Goal: Transaction & Acquisition: Subscribe to service/newsletter

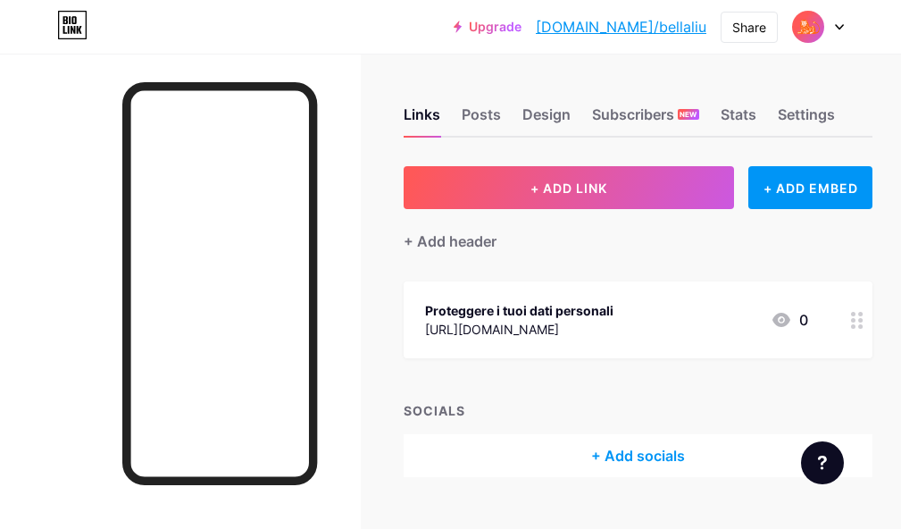
click at [832, 27] on div at bounding box center [818, 27] width 52 height 32
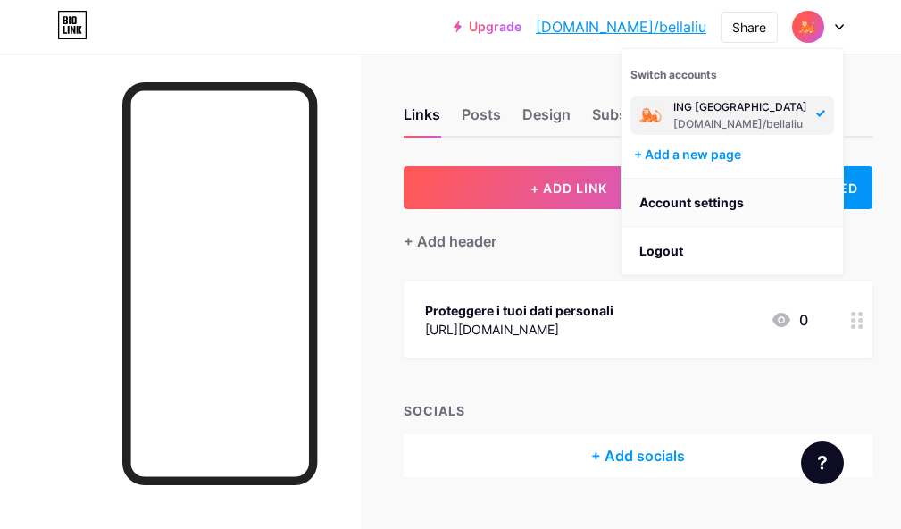
click at [723, 206] on link "Account settings" at bounding box center [731, 203] width 221 height 48
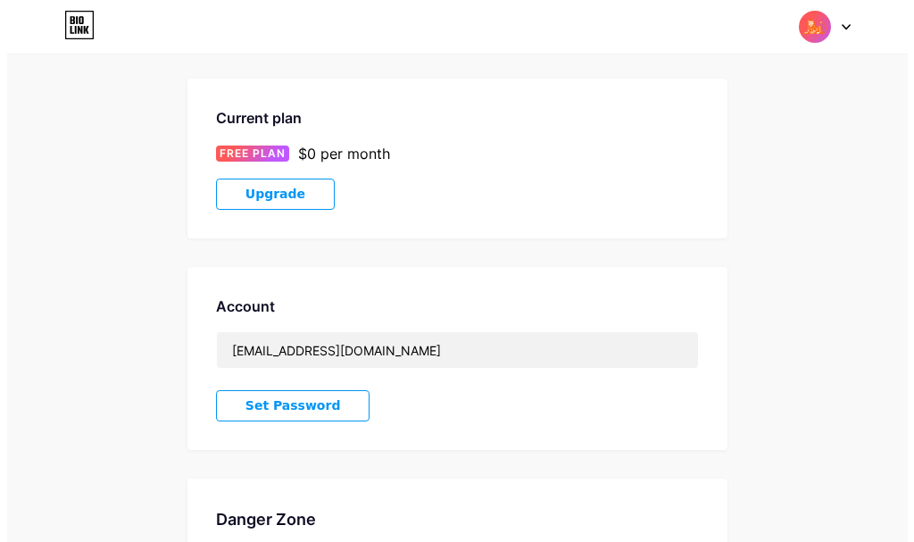
scroll to position [275, 0]
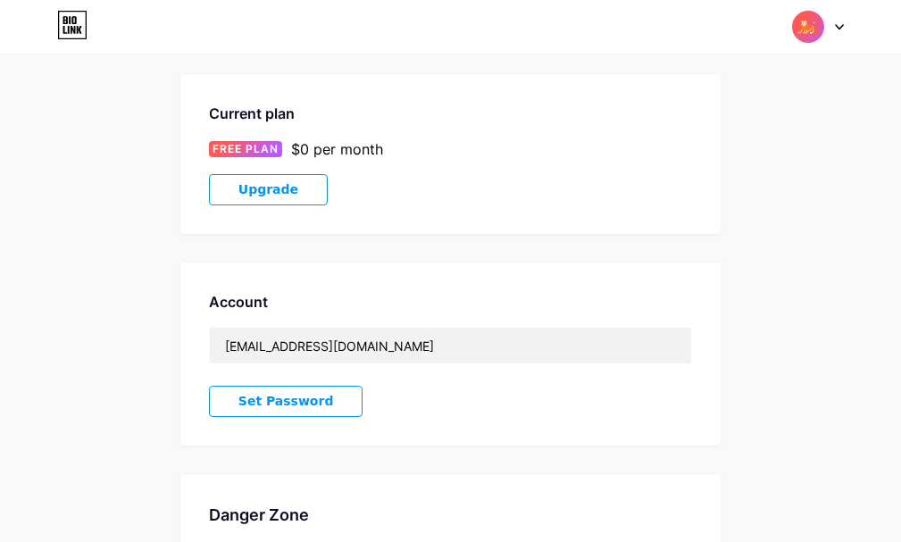
click at [292, 193] on button "Upgrade" at bounding box center [268, 189] width 119 height 31
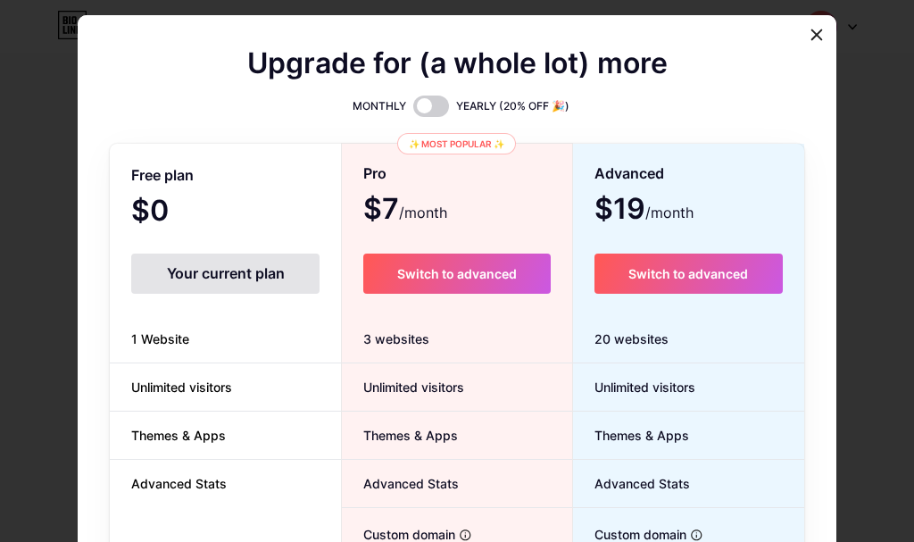
scroll to position [37, 0]
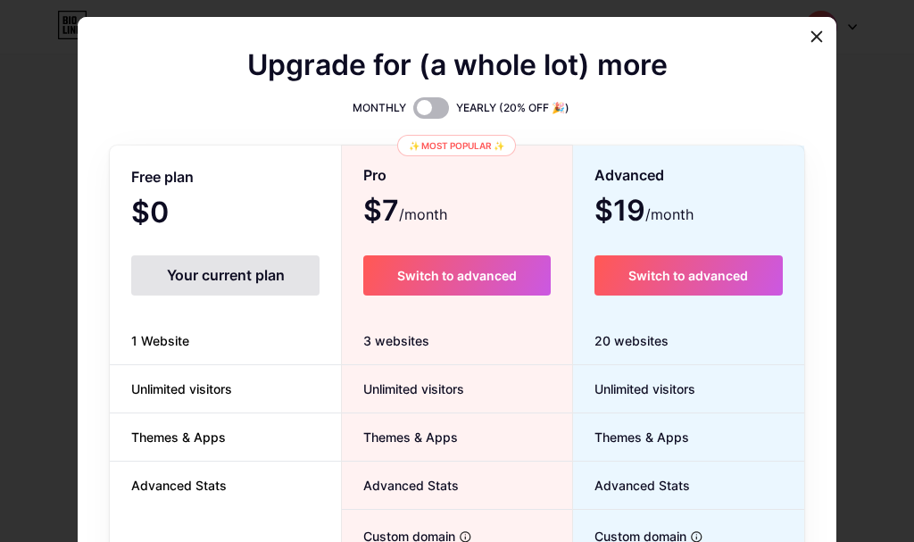
click at [421, 104] on span at bounding box center [431, 107] width 36 height 21
click at [413, 113] on input "checkbox" at bounding box center [413, 113] width 0 height 0
click at [419, 95] on div "Upgrade for (a whole lot) more" at bounding box center [457, 75] width 695 height 43
click at [433, 100] on span at bounding box center [431, 107] width 36 height 21
click at [413, 113] on input "checkbox" at bounding box center [413, 113] width 0 height 0
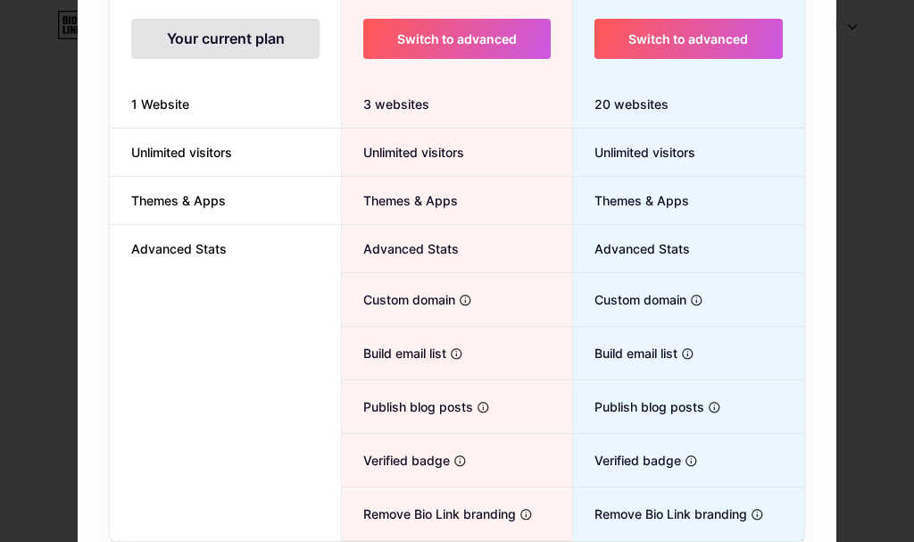
scroll to position [304, 0]
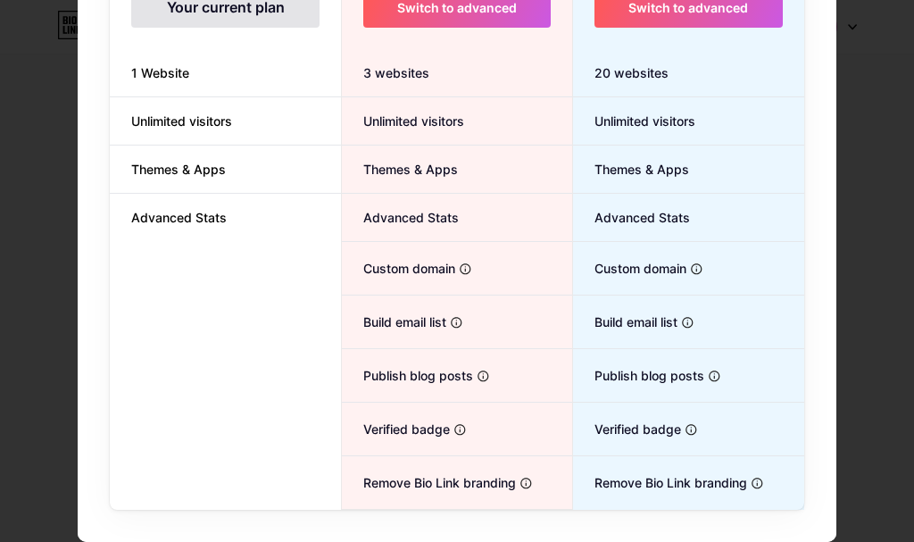
drag, startPoint x: 444, startPoint y: 433, endPoint x: 471, endPoint y: 436, distance: 27.8
click at [471, 436] on li "Verified badge Add authenticity by showing a blue checkmark" at bounding box center [456, 430] width 229 height 54
click at [527, 426] on li "Verified badge Add authenticity by showing a blue checkmark" at bounding box center [456, 430] width 229 height 54
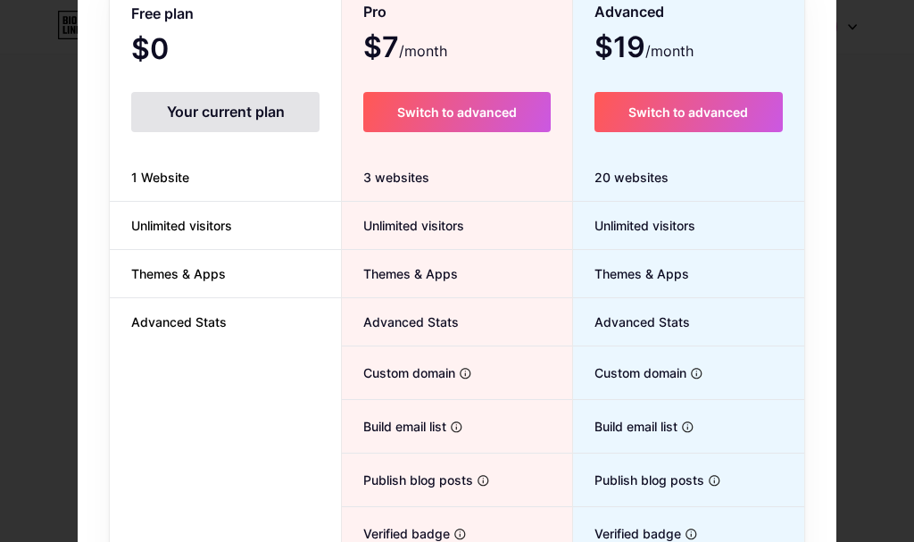
scroll to position [37, 0]
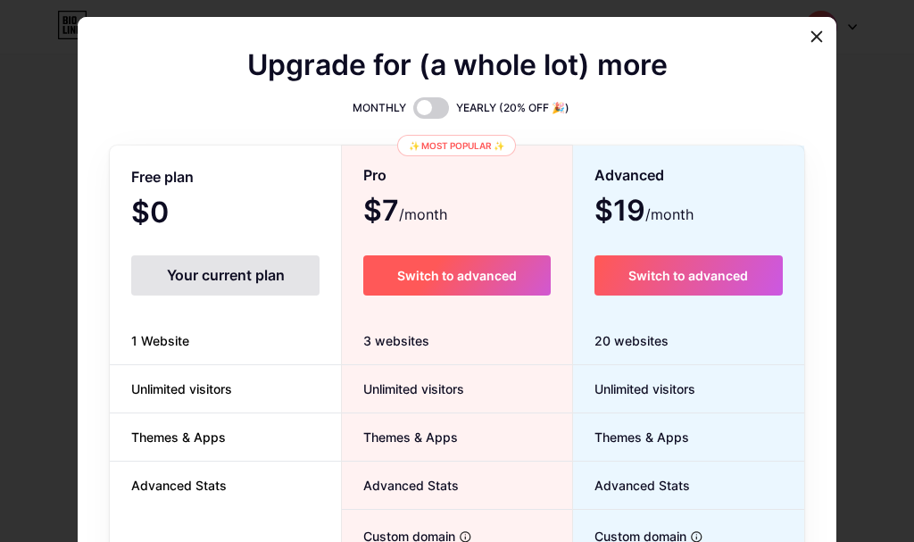
click at [470, 281] on span "Switch to advanced" at bounding box center [457, 275] width 120 height 15
